Goal: Transaction & Acquisition: Purchase product/service

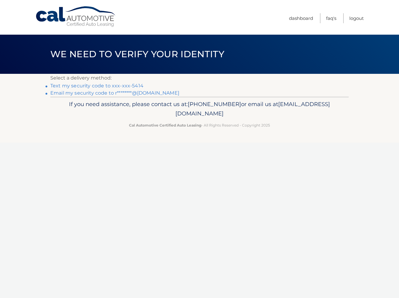
click at [122, 86] on link "Text my security code to xxx-xxx-5414" at bounding box center [96, 86] width 93 height 6
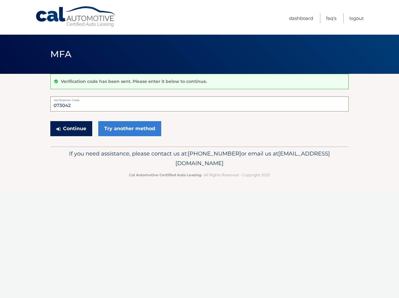
type input "073042"
click at [78, 126] on button "Continue" at bounding box center [71, 128] width 42 height 15
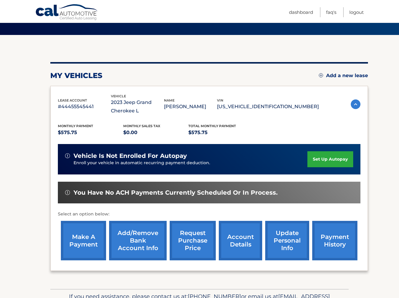
scroll to position [40, 0]
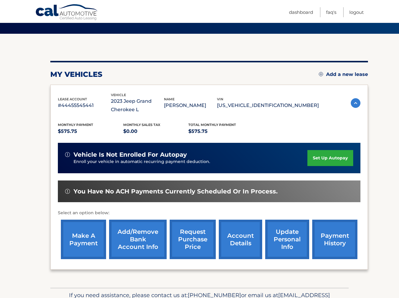
click at [85, 245] on link "make a payment" at bounding box center [83, 240] width 45 height 40
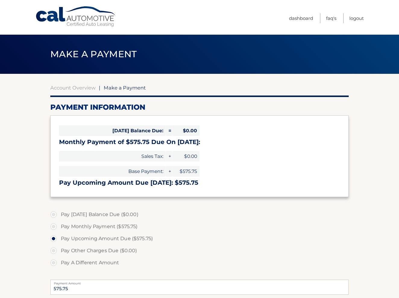
select select "ZjZhNzZlNWEtZDc0MC00MjU3LTkwNzQtNjFlMDhjNWJjNTI2"
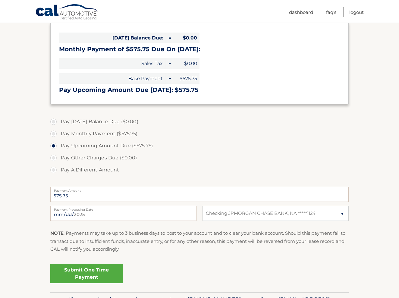
scroll to position [102, 0]
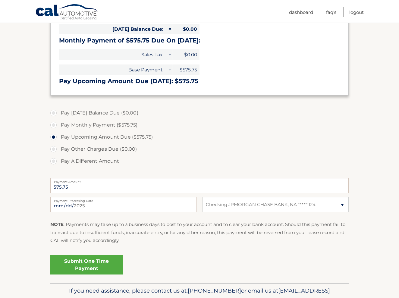
click at [102, 265] on link "Submit One Time Payment" at bounding box center [86, 265] width 72 height 19
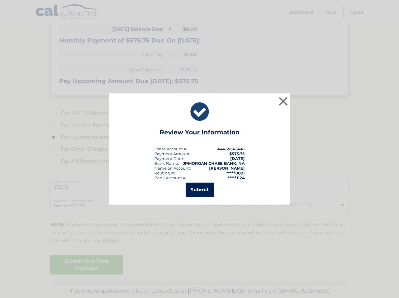
click at [202, 189] on button "Submit" at bounding box center [200, 190] width 28 height 14
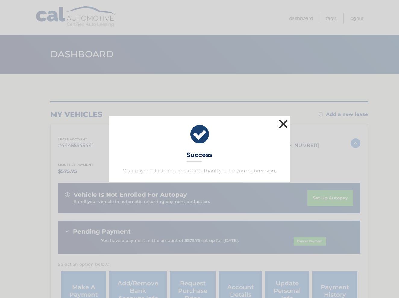
click at [284, 120] on button "×" at bounding box center [284, 124] width 12 height 12
